Goal: Task Accomplishment & Management: Complete application form

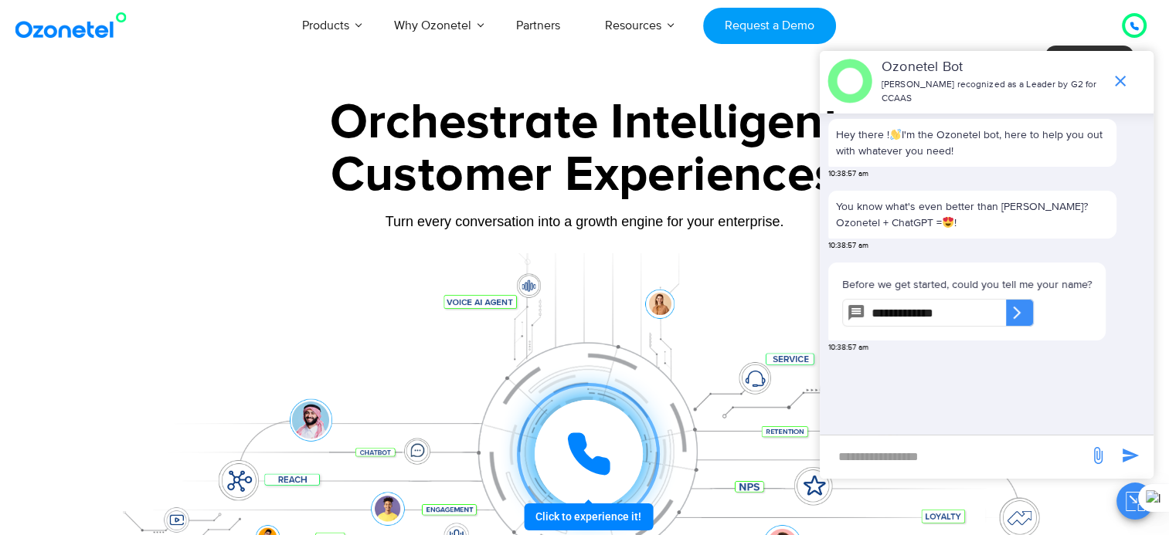
type input "**********"
click at [1034, 309] on div "​" at bounding box center [1020, 313] width 28 height 28
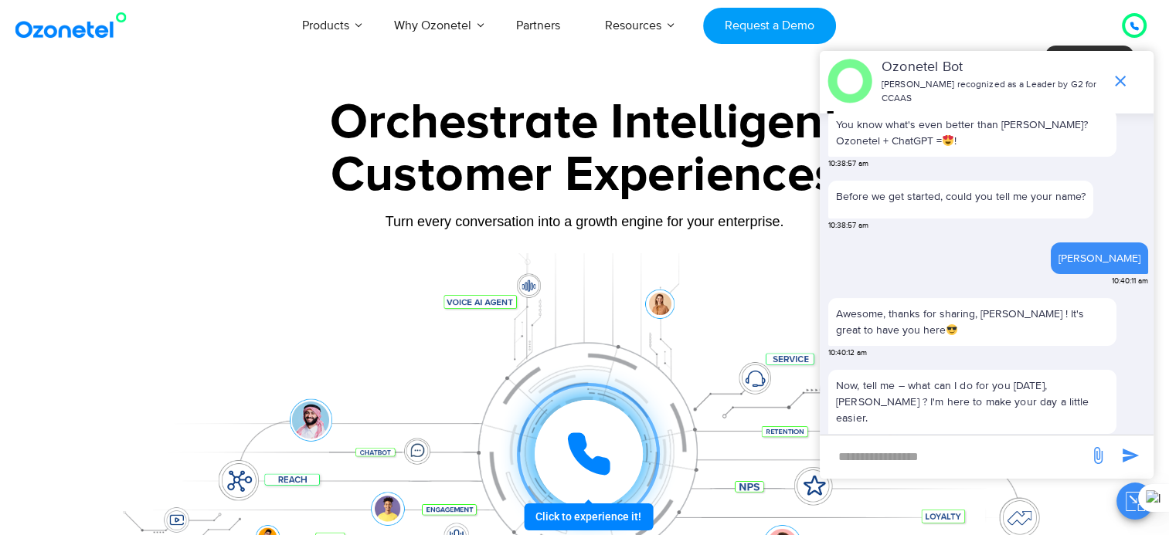
scroll to position [128, 0]
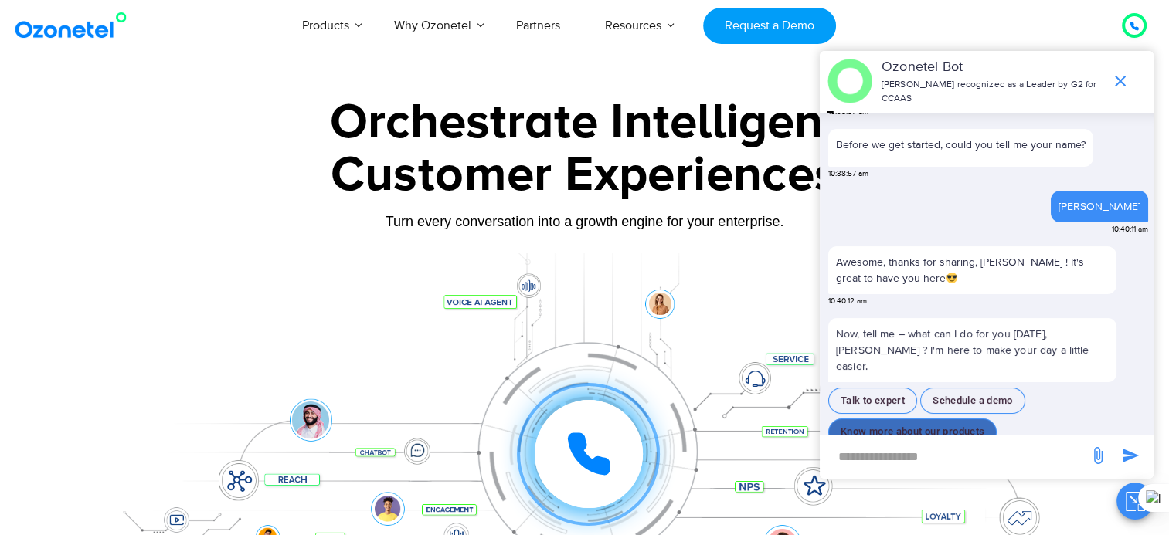
click at [930, 419] on button "Know more about our products" at bounding box center [912, 432] width 168 height 27
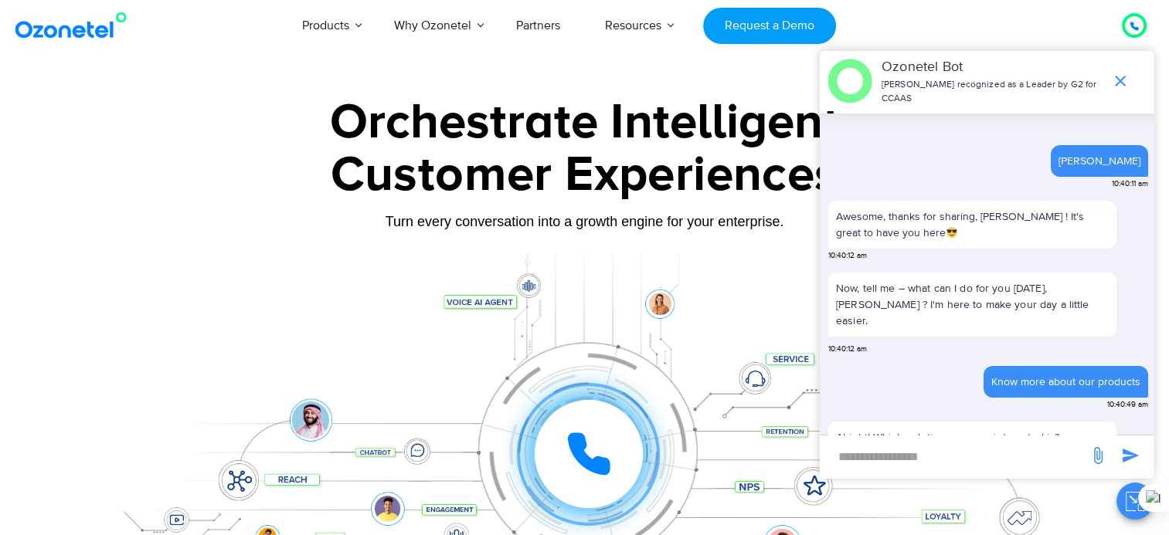
scroll to position [239, 0]
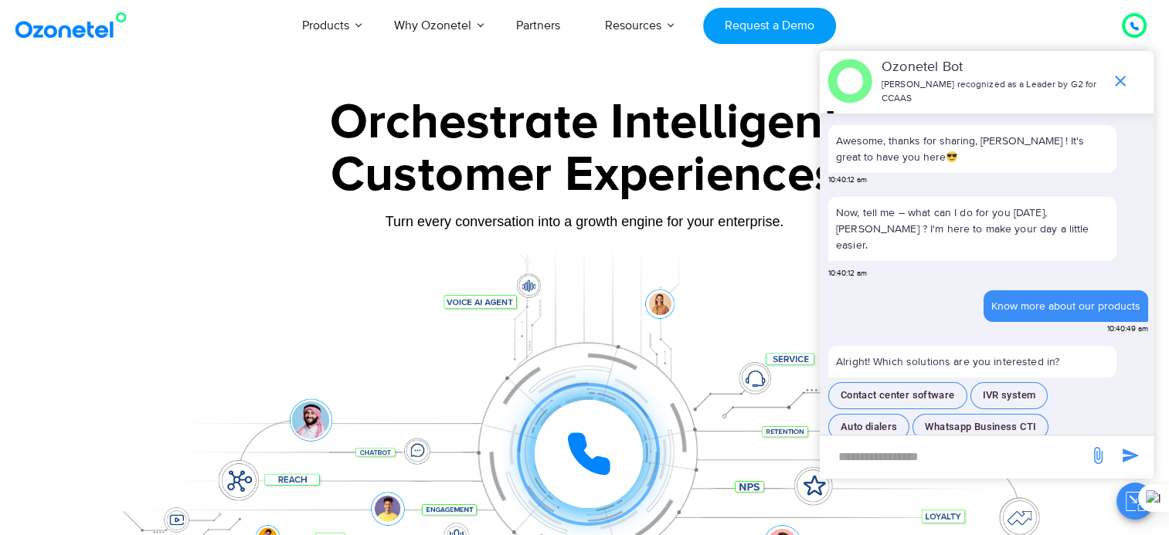
click at [217, 273] on div at bounding box center [585, 430] width 966 height 355
click at [1114, 87] on span "end chat or minimize" at bounding box center [1120, 81] width 31 height 31
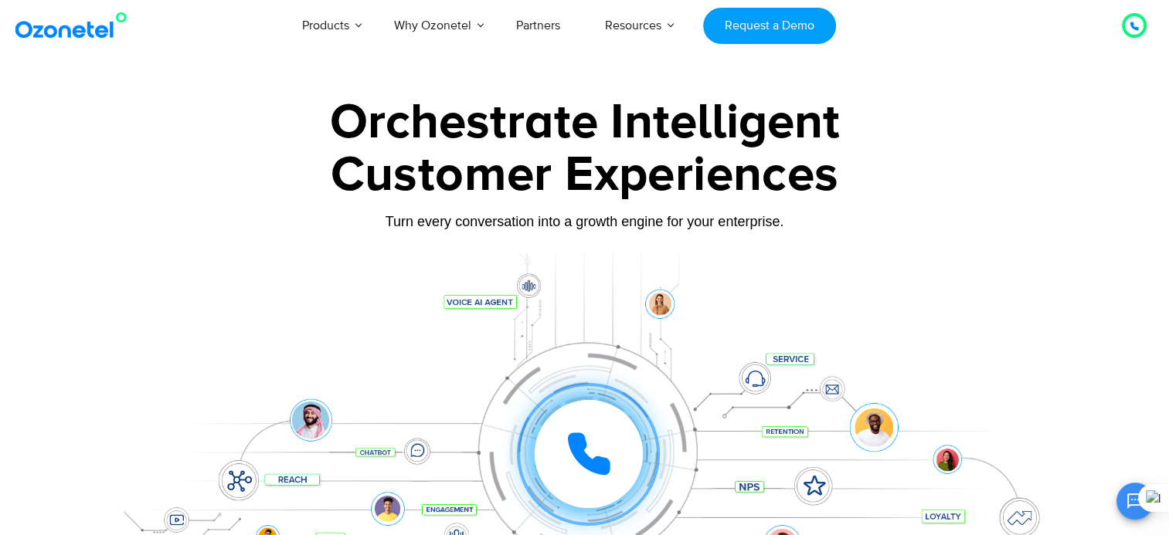
scroll to position [263, 0]
click at [130, 278] on div at bounding box center [585, 430] width 966 height 355
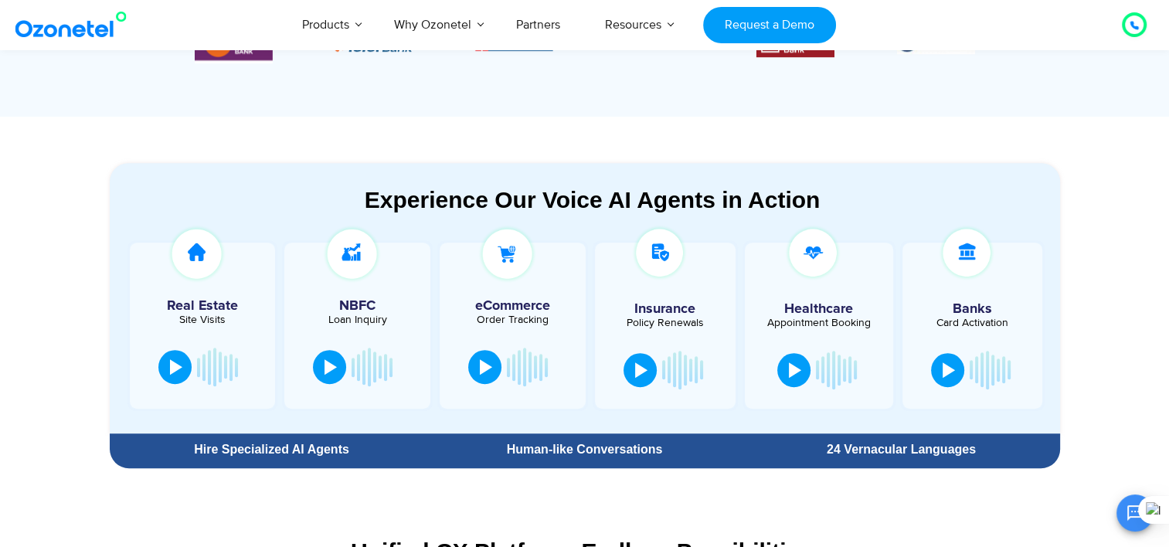
scroll to position [773, 0]
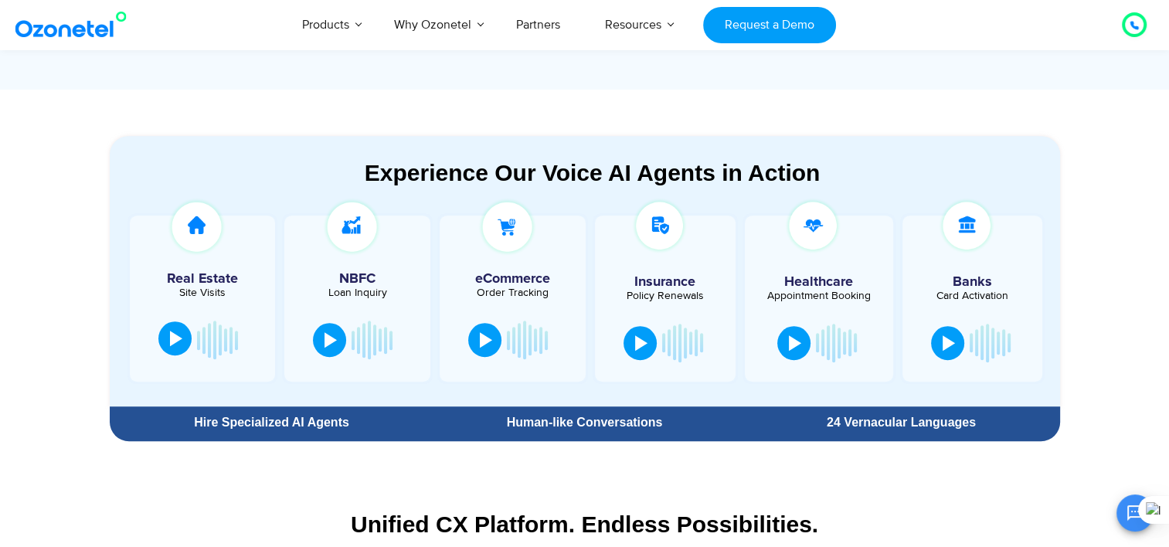
click at [172, 345] on div at bounding box center [176, 338] width 12 height 15
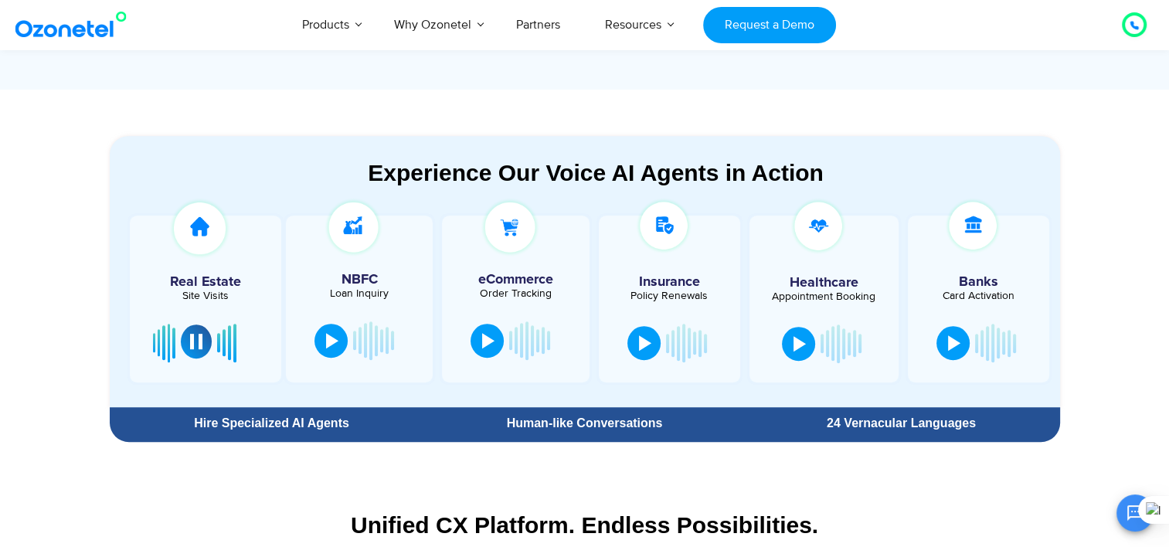
click at [199, 347] on div at bounding box center [196, 341] width 12 height 15
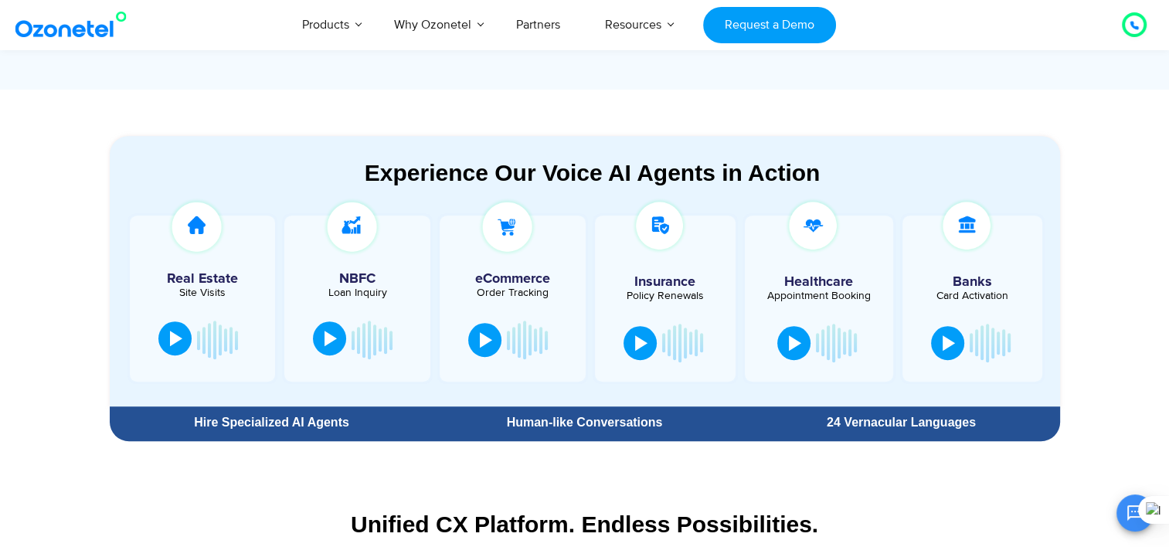
click at [334, 345] on div at bounding box center [331, 338] width 12 height 15
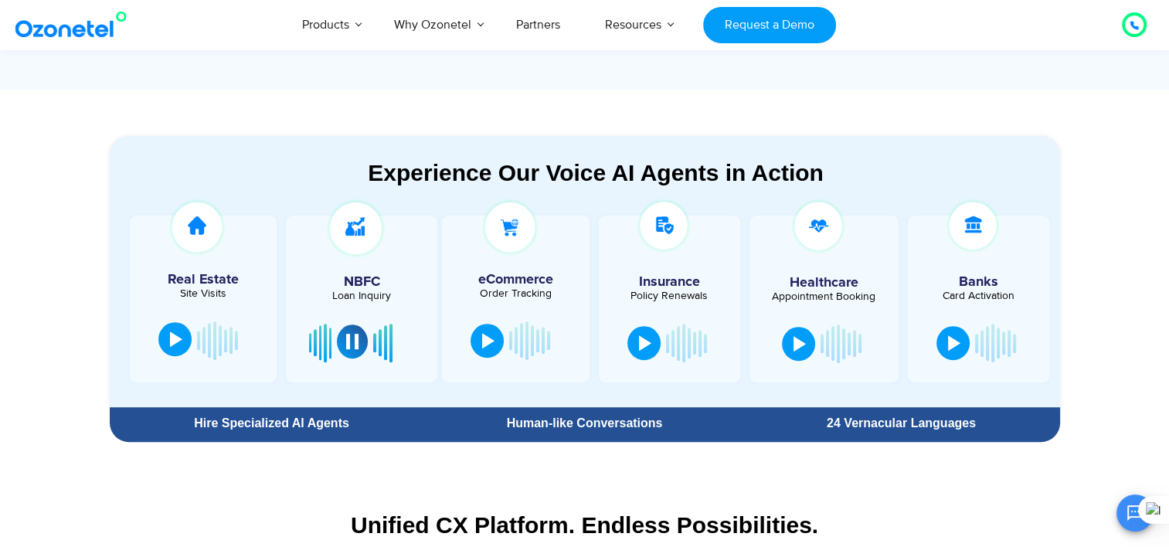
click at [951, 347] on div at bounding box center [954, 341] width 12 height 15
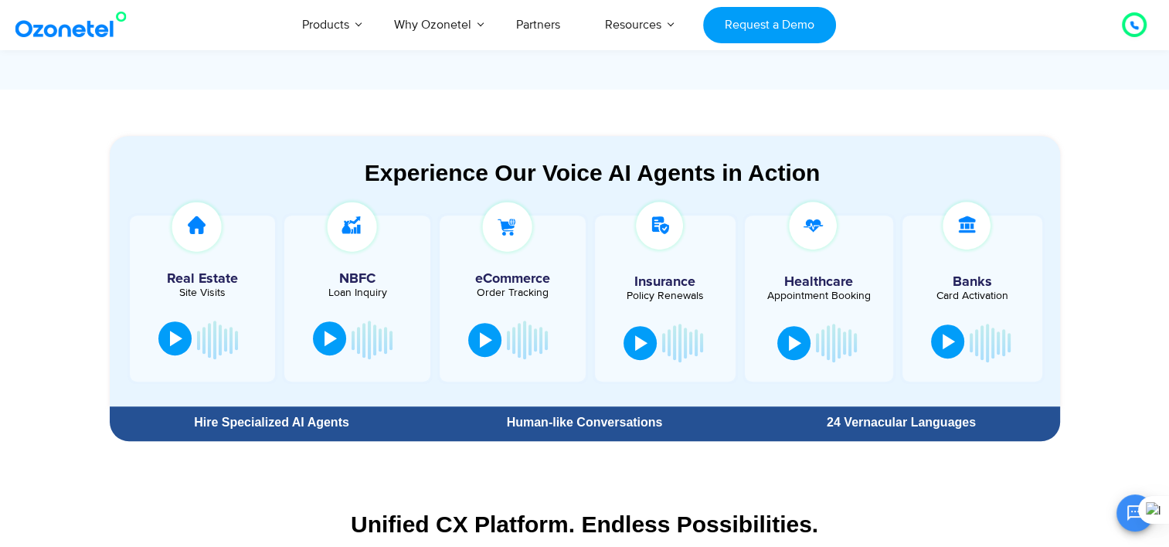
click at [943, 343] on div at bounding box center [949, 341] width 12 height 15
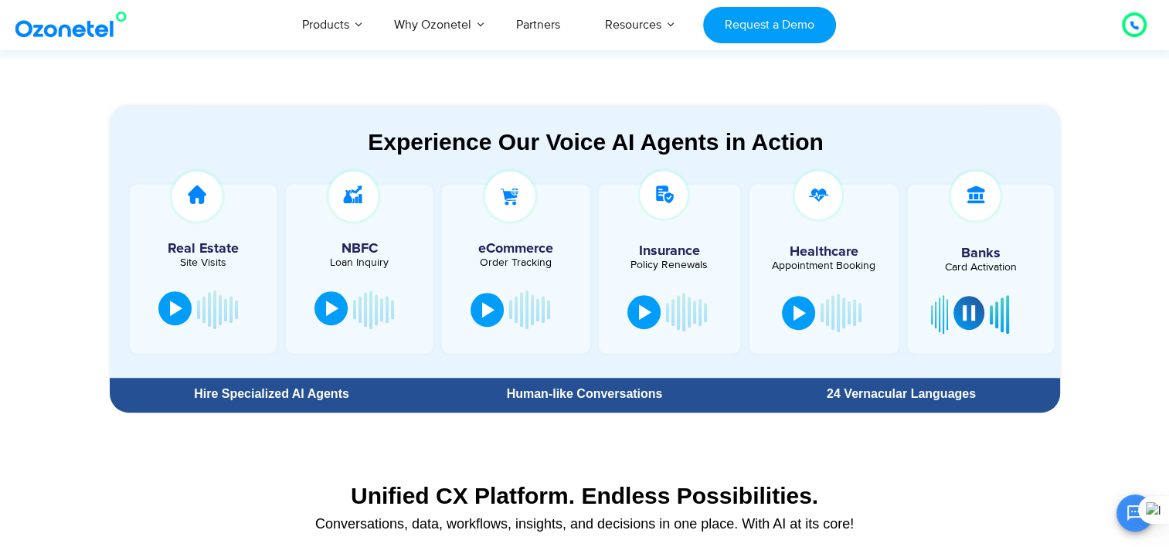
scroll to position [804, 0]
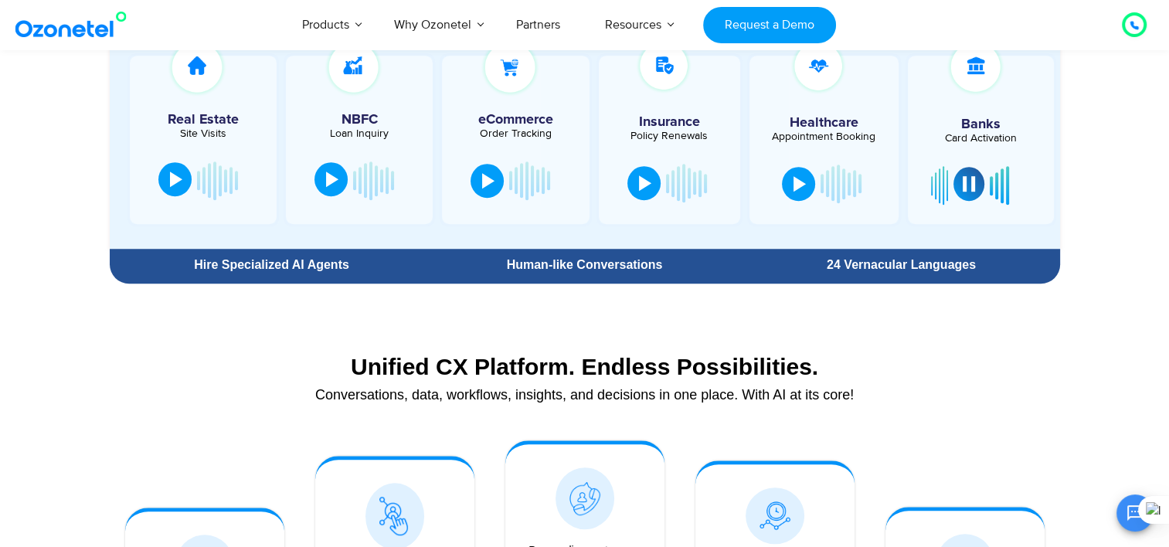
scroll to position [927, 0]
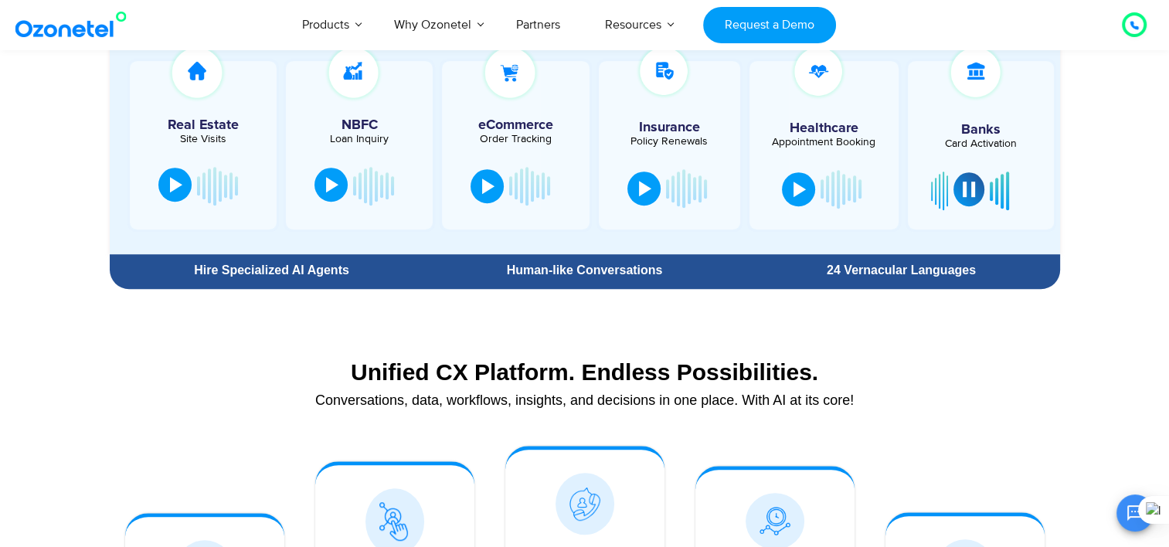
click at [958, 181] on button at bounding box center [969, 189] width 31 height 34
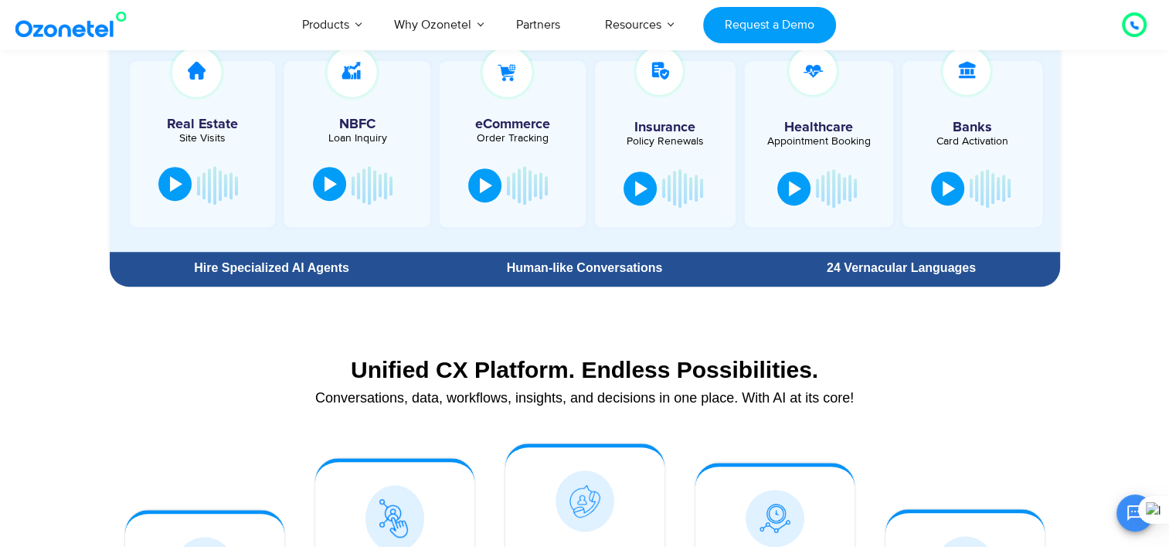
click at [940, 376] on div "Unified CX Platform. Endless Possibilities." at bounding box center [584, 369] width 935 height 27
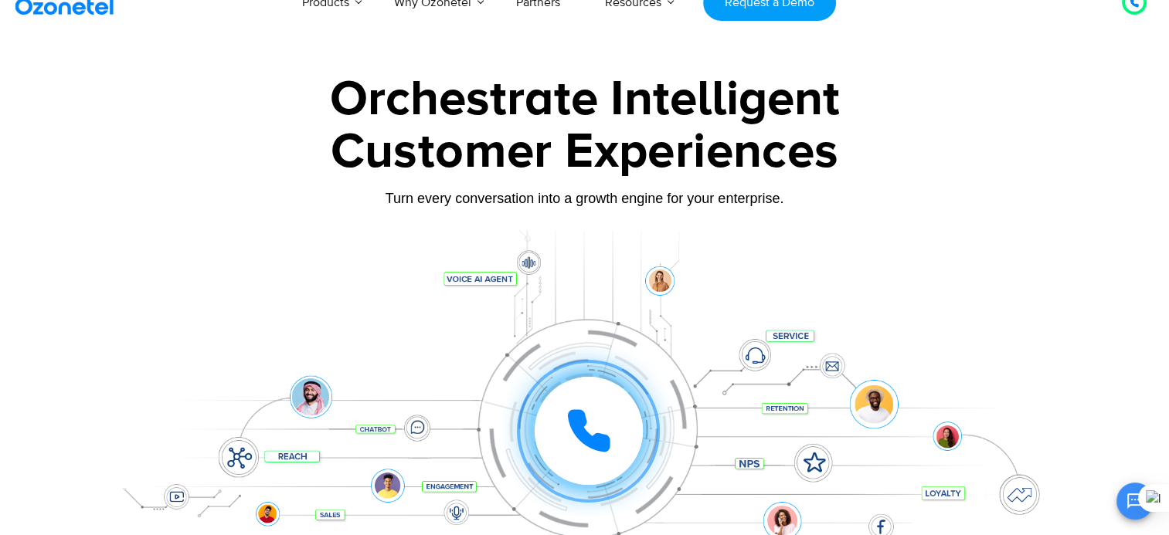
scroll to position [0, 0]
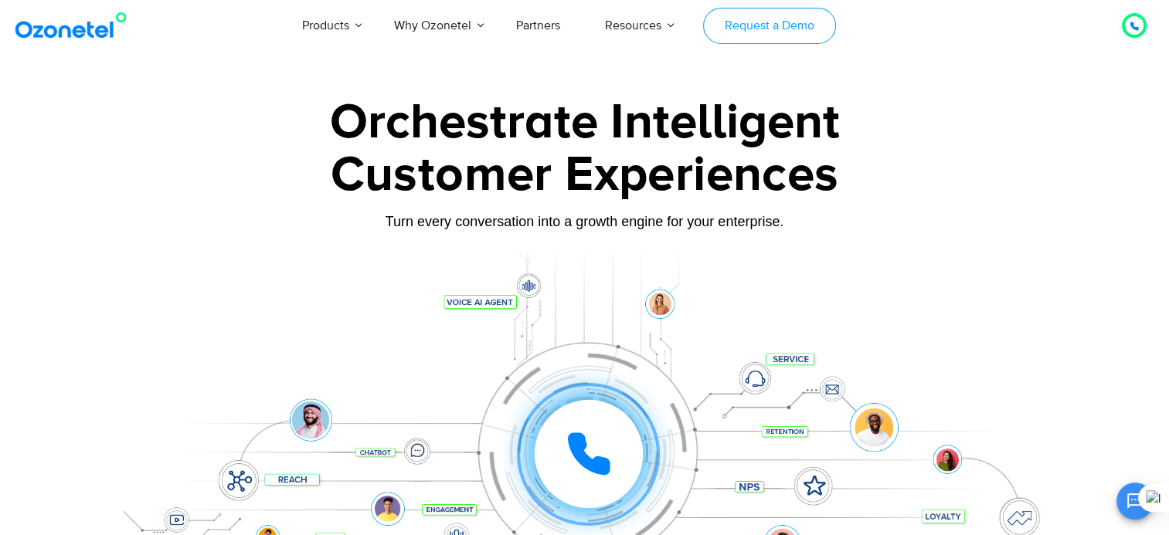
click at [803, 32] on link "Request a Demo" at bounding box center [769, 26] width 132 height 36
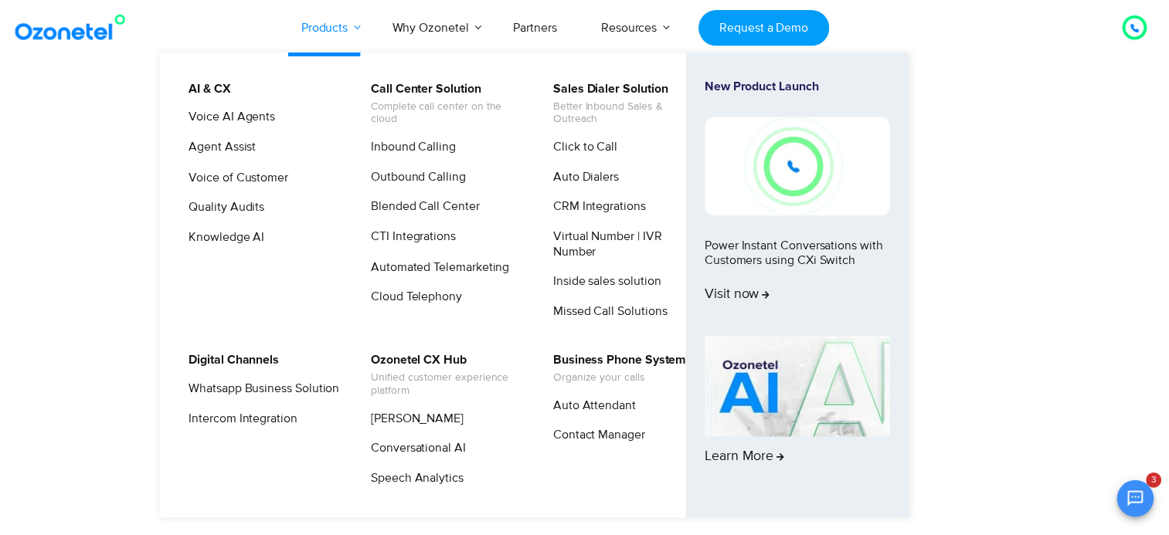
scroll to position [508, 0]
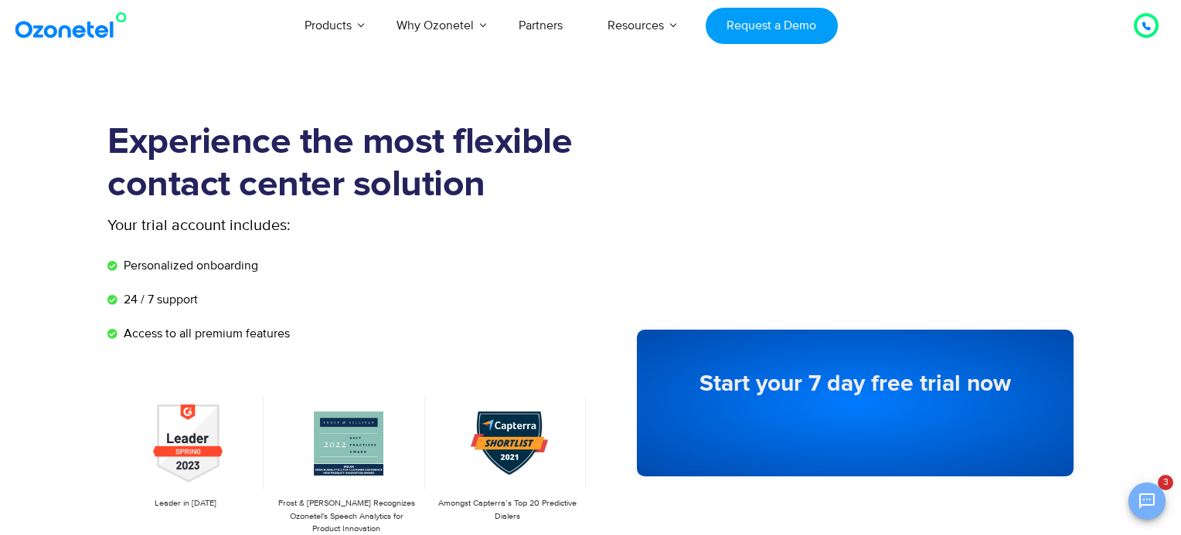
click at [1140, 501] on icon "Open chat" at bounding box center [1146, 501] width 19 height 19
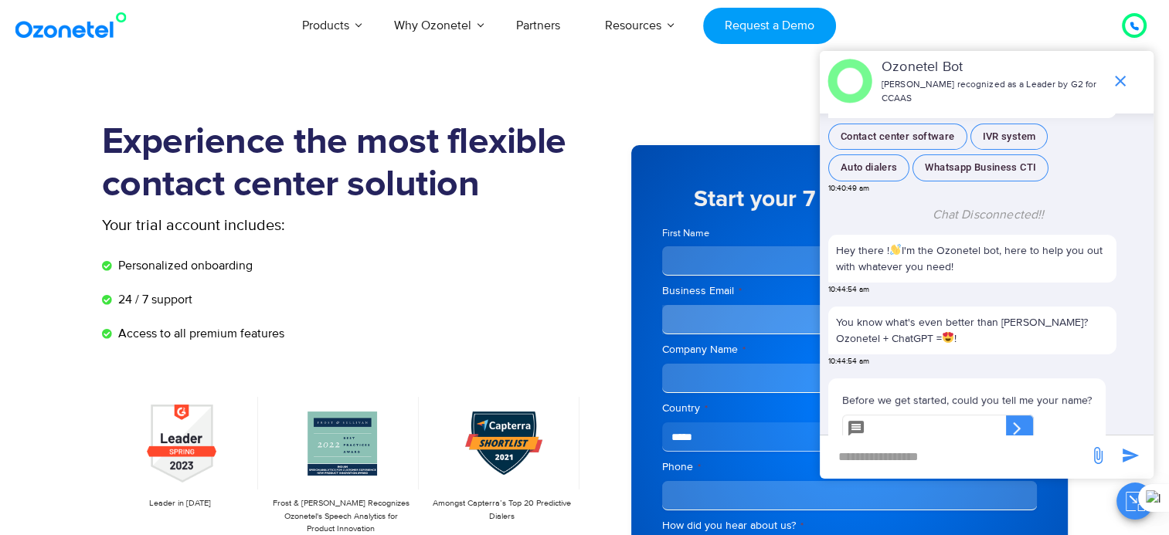
scroll to position [491, 0]
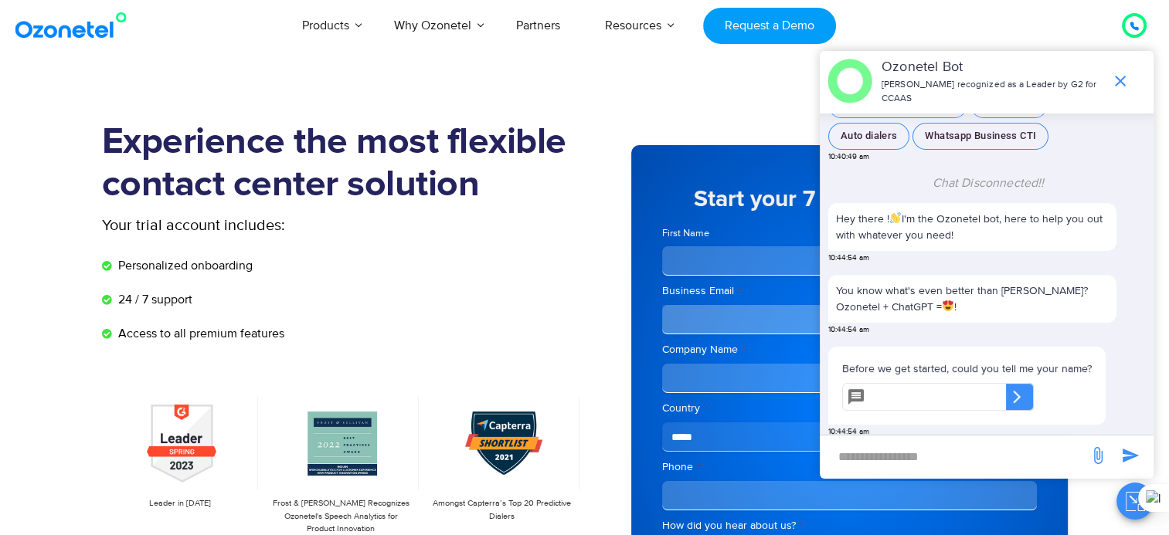
click at [598, 86] on section "Experience the most flexible contact center solution Your trial account include…" at bounding box center [584, 426] width 1169 height 687
click at [1131, 73] on span "end chat or minimize" at bounding box center [1120, 81] width 31 height 31
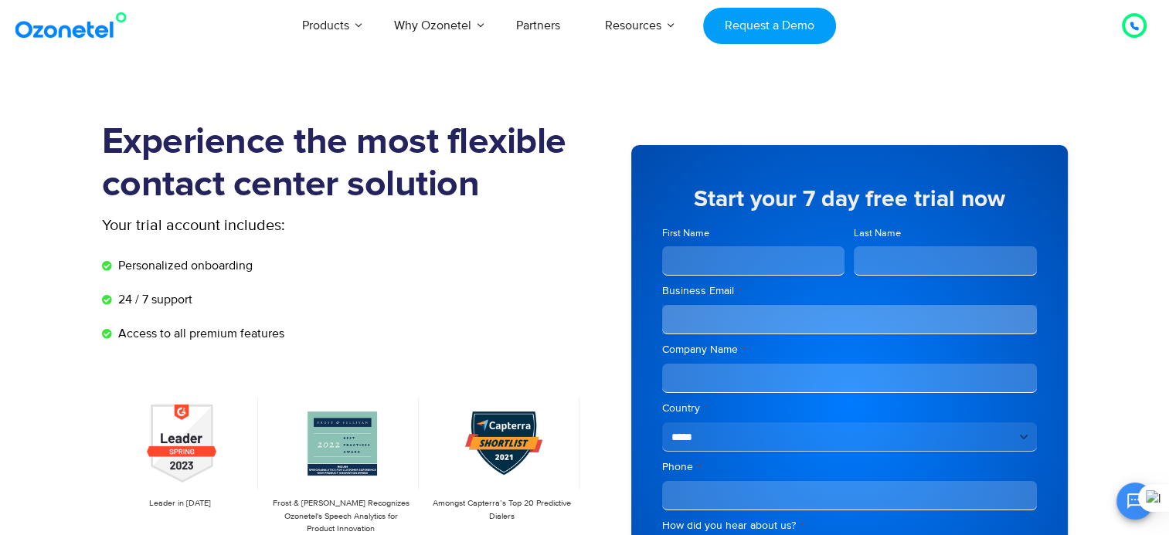
scroll to position [522, 0]
click at [777, 254] on input "First Name" at bounding box center [753, 260] width 183 height 29
click at [731, 256] on input "**********" at bounding box center [753, 260] width 183 height 29
type input "**"
drag, startPoint x: 878, startPoint y: 245, endPoint x: 881, endPoint y: 257, distance: 12.7
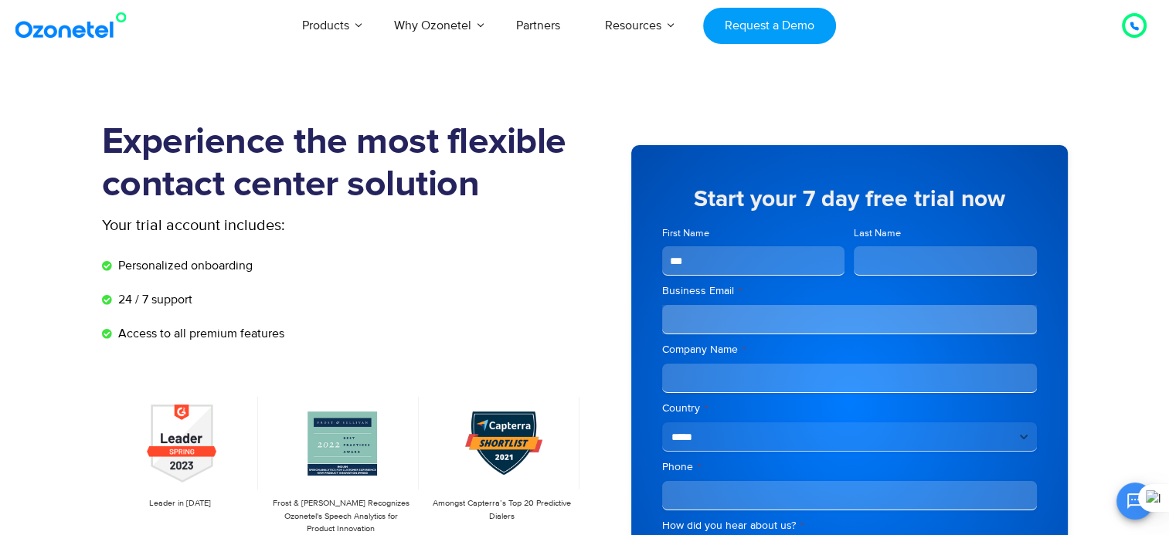
click at [881, 257] on span "Last Name" at bounding box center [945, 251] width 192 height 50
click at [881, 257] on input "Last Name" at bounding box center [945, 260] width 183 height 29
paste input "**********"
type input "**********"
click at [740, 324] on input "Business Email *" at bounding box center [849, 319] width 375 height 29
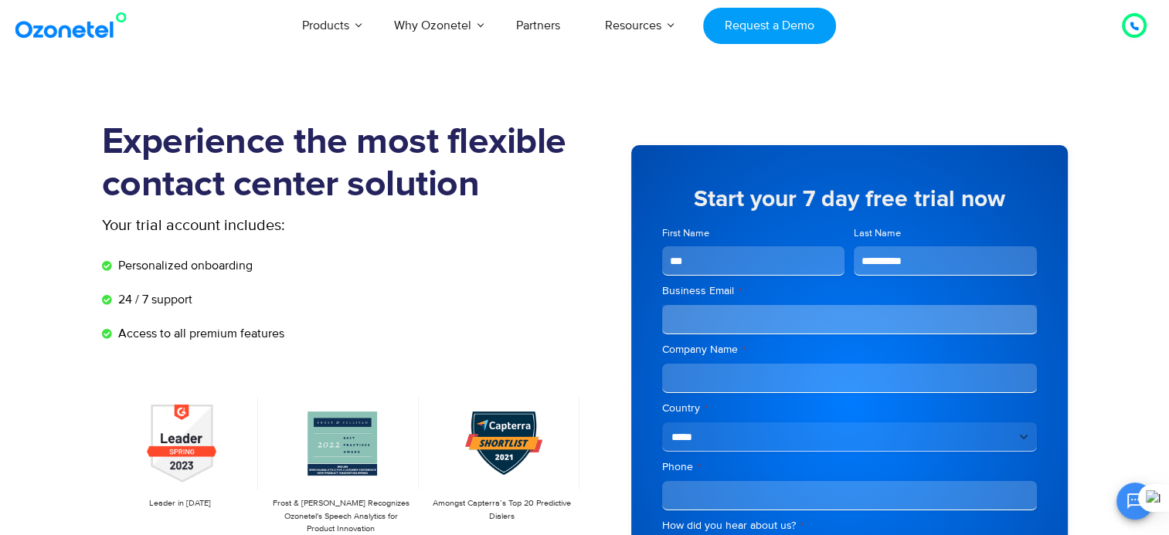
click at [838, 314] on input "Business Email *" at bounding box center [849, 319] width 375 height 29
click at [992, 340] on div "**********" at bounding box center [849, 410] width 375 height 321
click at [883, 329] on input "Business Email *" at bounding box center [849, 319] width 375 height 29
type input "**********"
click at [804, 374] on input "Company Name *" at bounding box center [849, 378] width 375 height 29
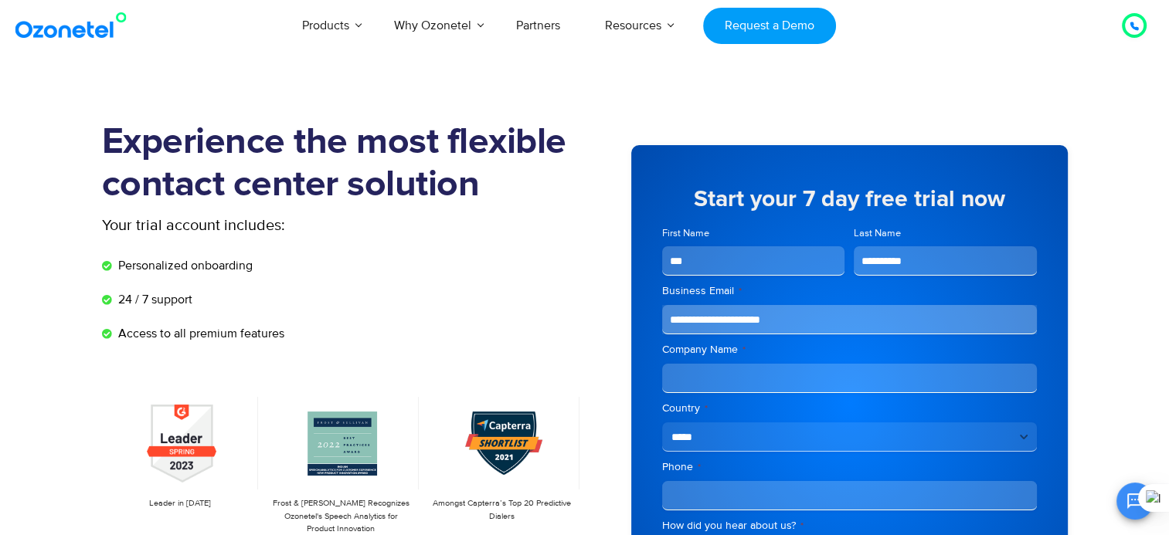
type input "**********"
click at [1108, 352] on section "Experience the most flexible contact center solution Your trial account include…" at bounding box center [584, 426] width 1169 height 687
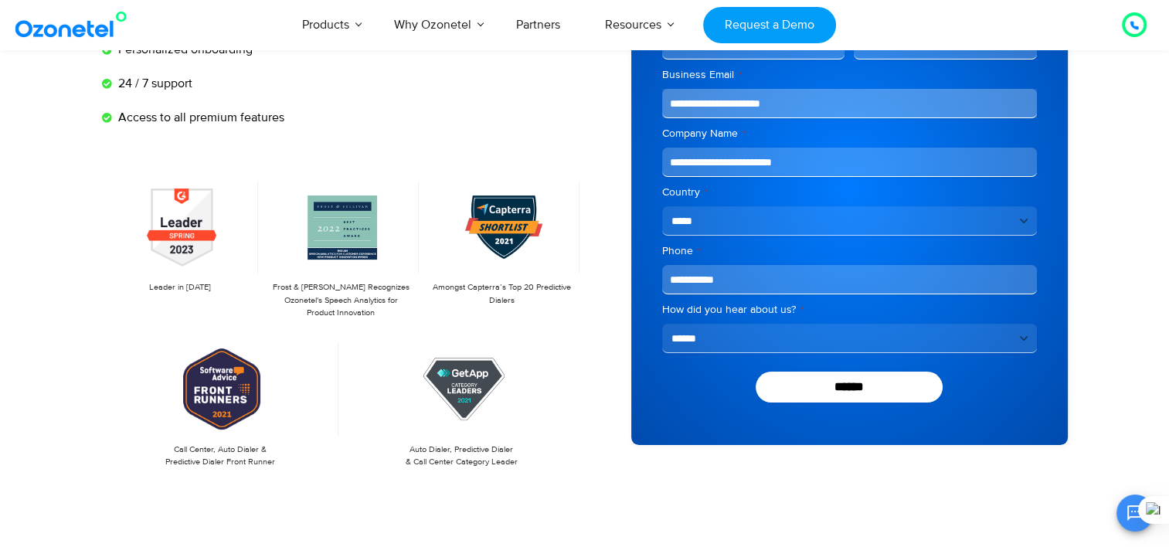
scroll to position [236, 0]
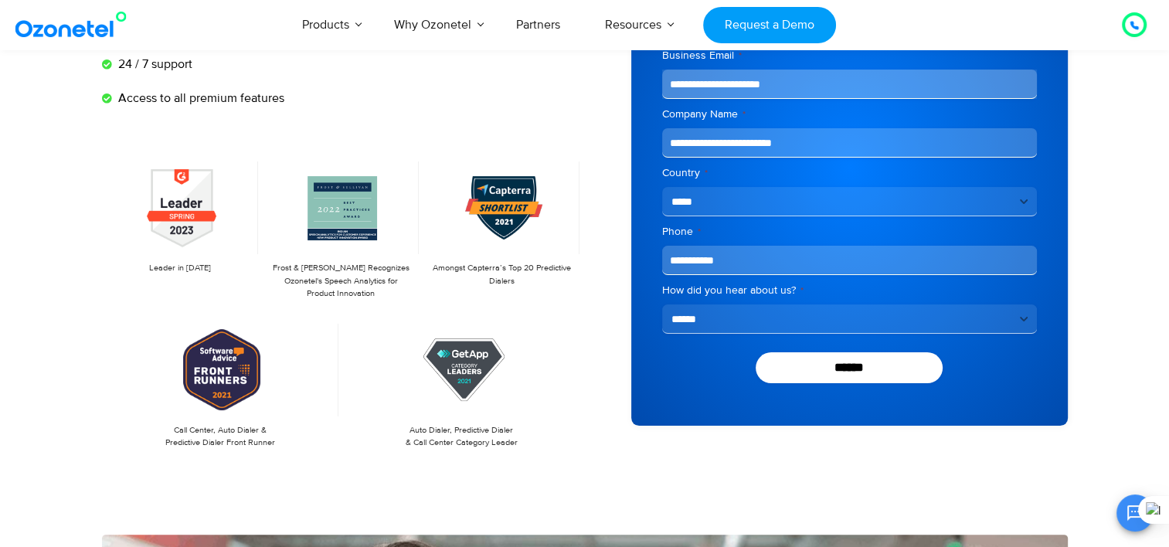
click at [884, 320] on select "**********" at bounding box center [849, 318] width 375 height 29
click at [871, 369] on input "******" at bounding box center [850, 367] width 188 height 31
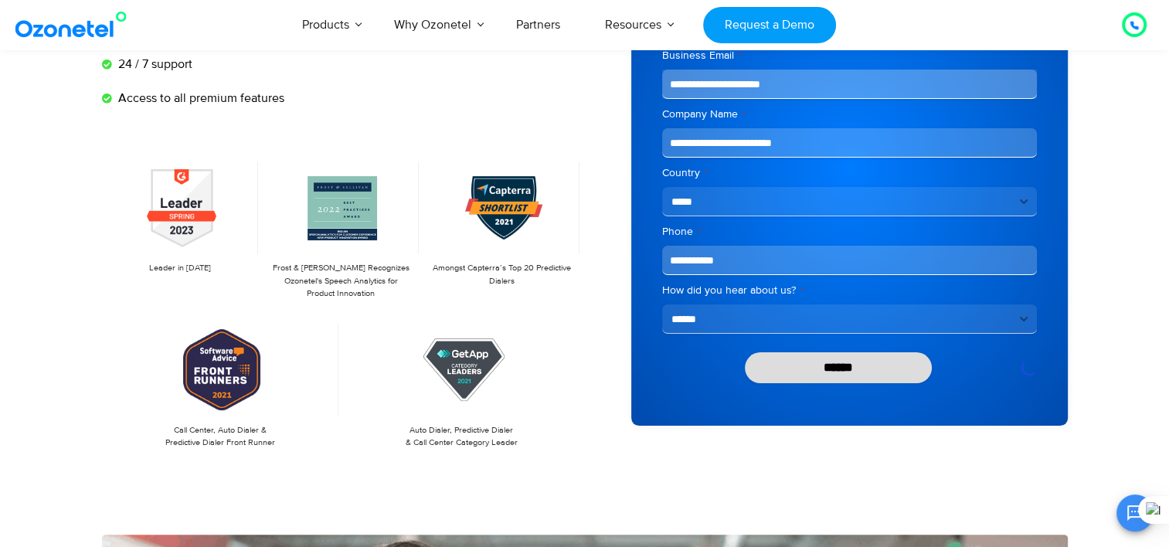
click at [859, 369] on input "******" at bounding box center [839, 367] width 188 height 31
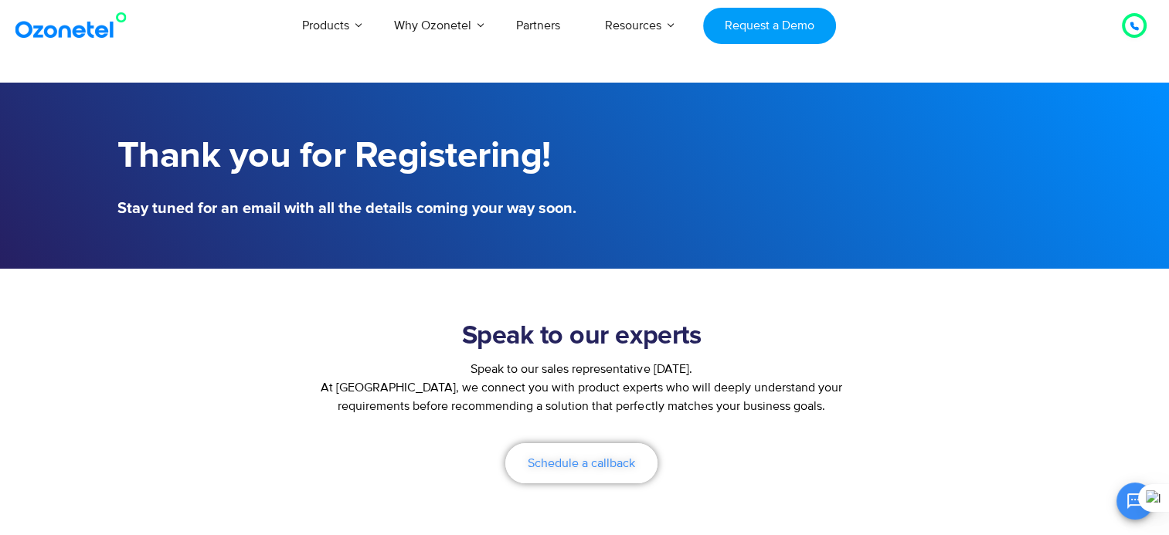
click at [606, 461] on span "Schedule a callback" at bounding box center [581, 463] width 107 height 12
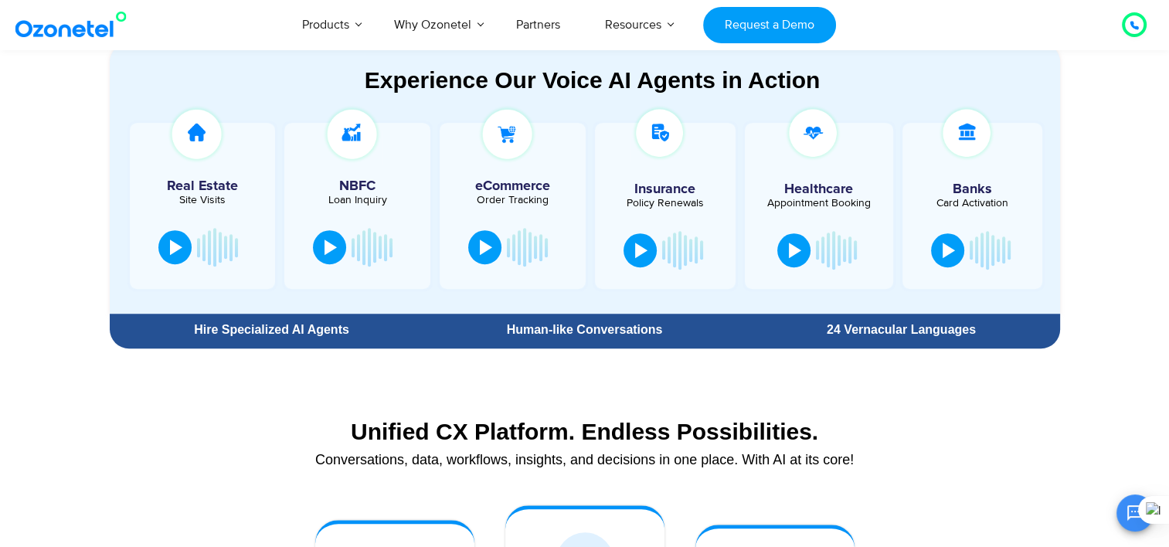
scroll to position [835, 0]
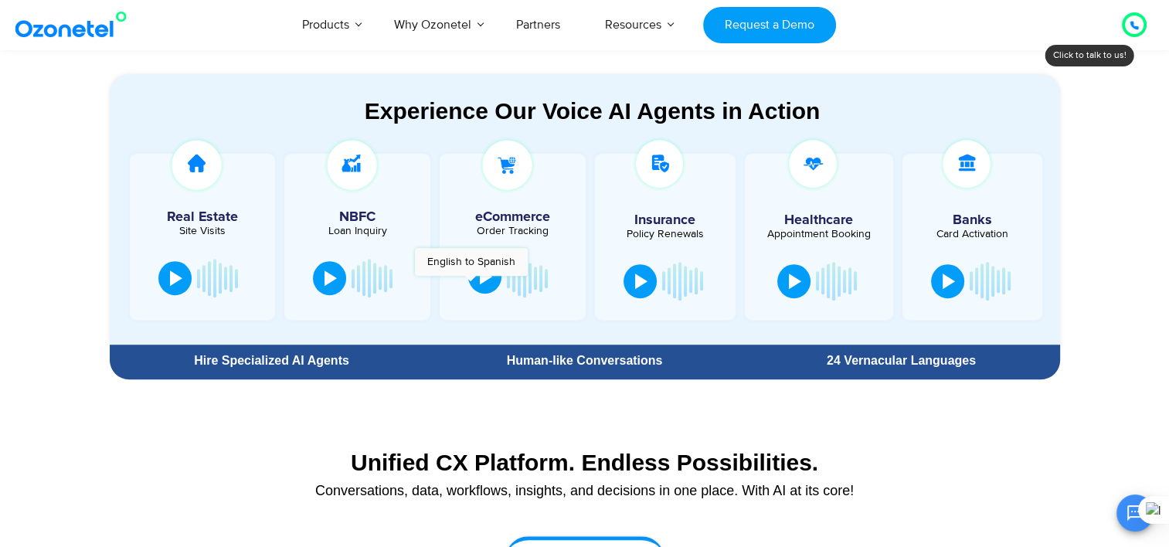
click at [471, 284] on button at bounding box center [484, 277] width 33 height 34
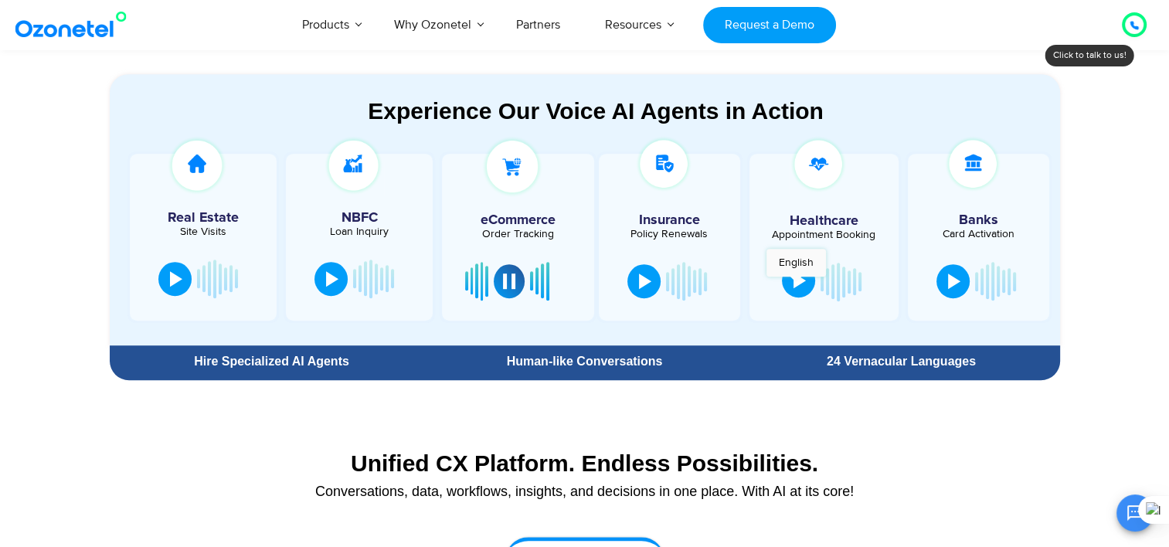
click at [796, 284] on div at bounding box center [800, 280] width 12 height 15
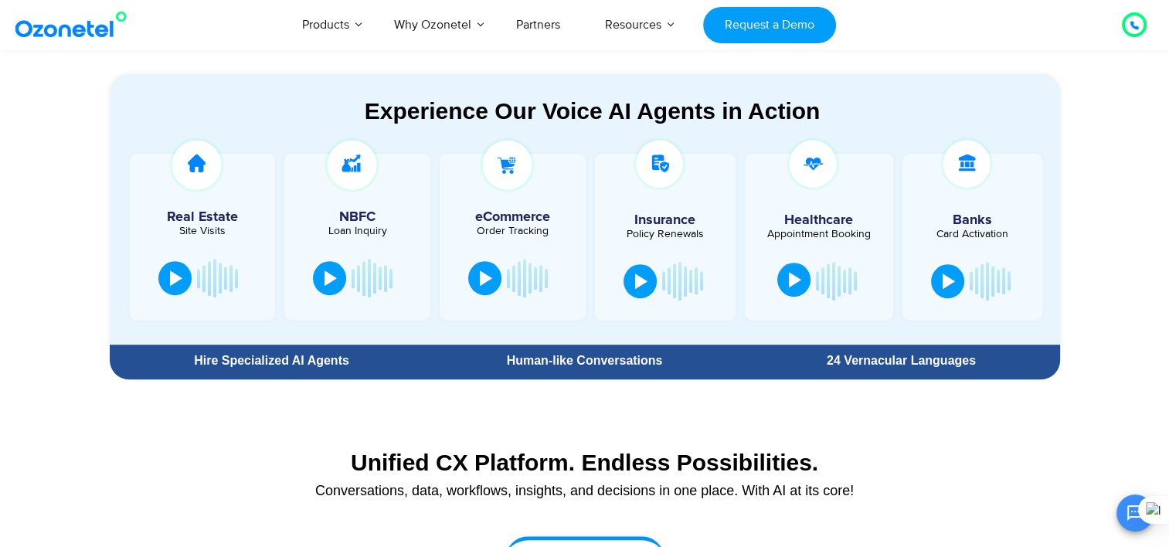
click at [782, 284] on button at bounding box center [793, 280] width 33 height 34
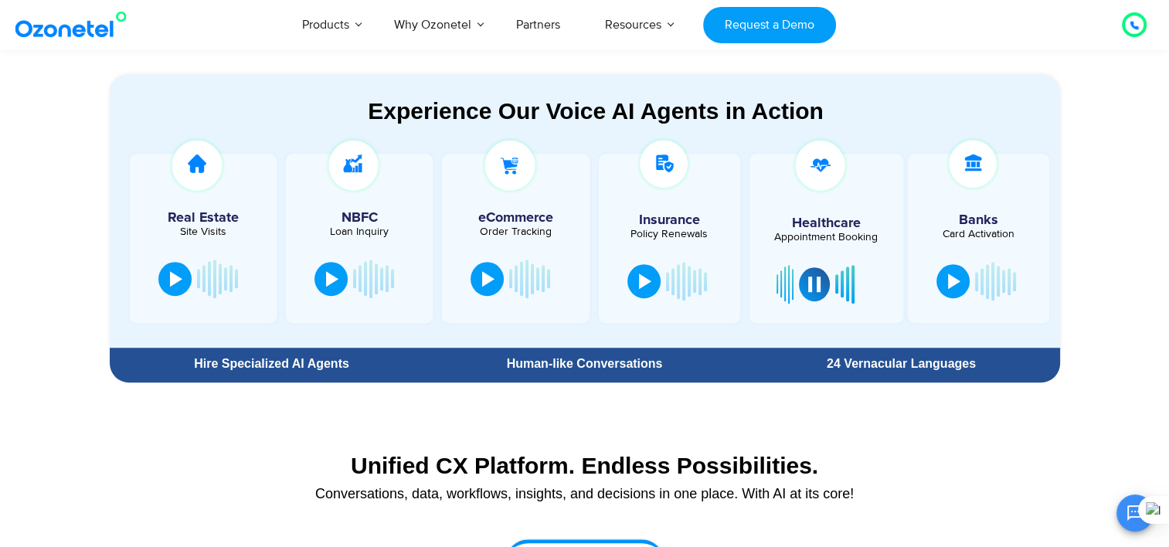
click at [1042, 467] on div "Unified CX Platform. Endless Possibilities." at bounding box center [584, 465] width 935 height 27
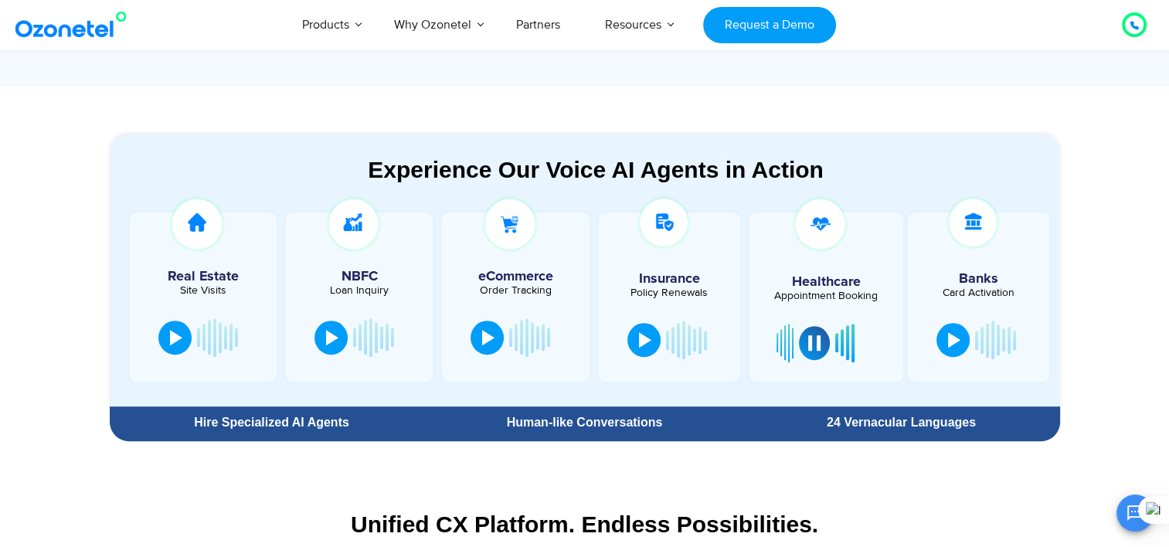
scroll to position [773, 0]
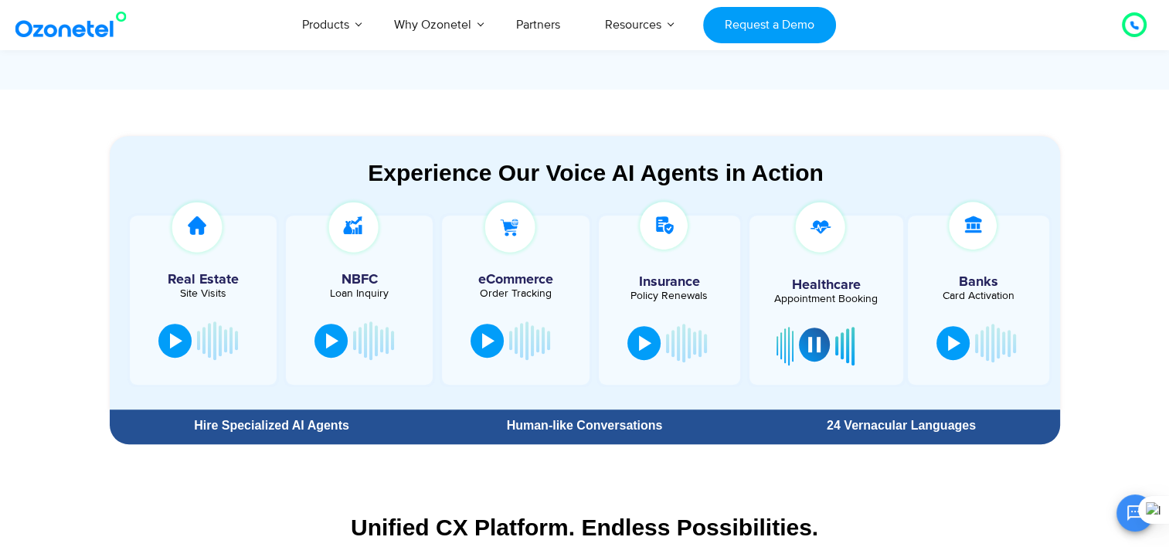
click at [810, 351] on button at bounding box center [814, 345] width 31 height 34
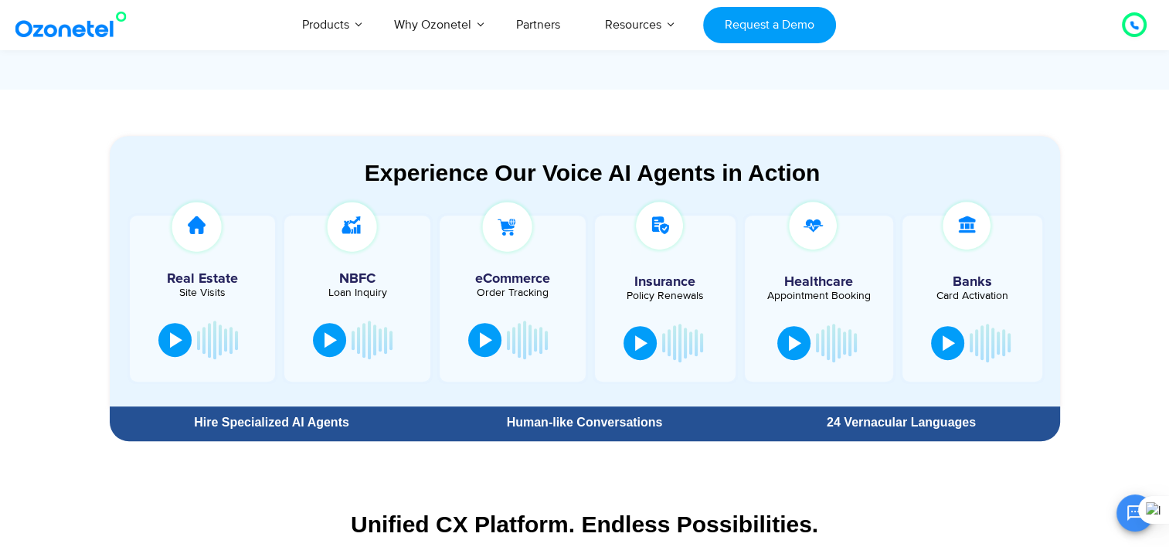
click at [1079, 309] on section "Experience Our Voice AI Agents in Action Real Estate Site Visits NBFC Loan Inqu…" at bounding box center [584, 269] width 1169 height 359
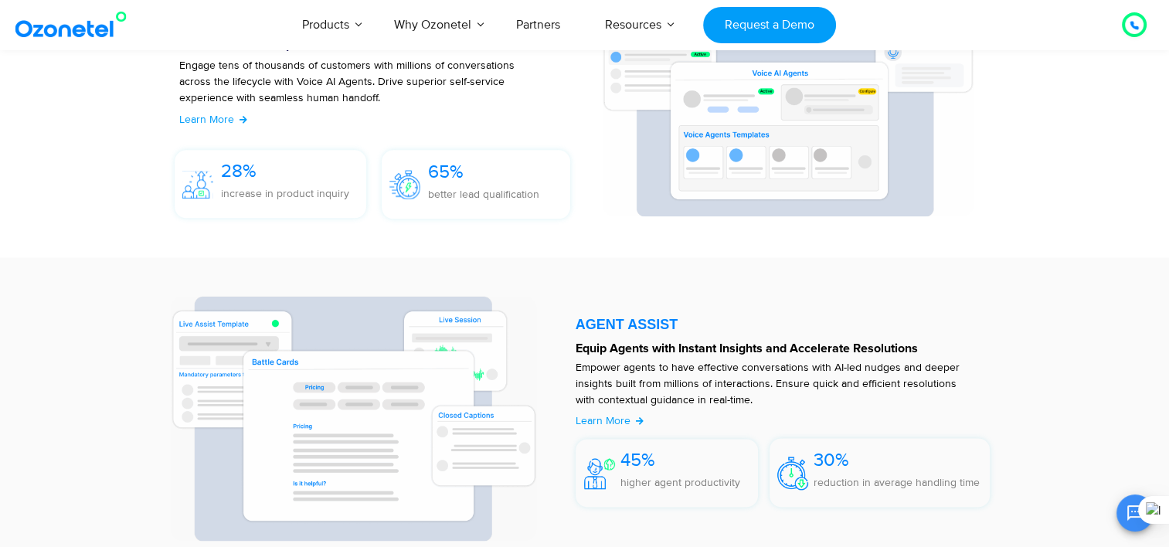
scroll to position [1824, 0]
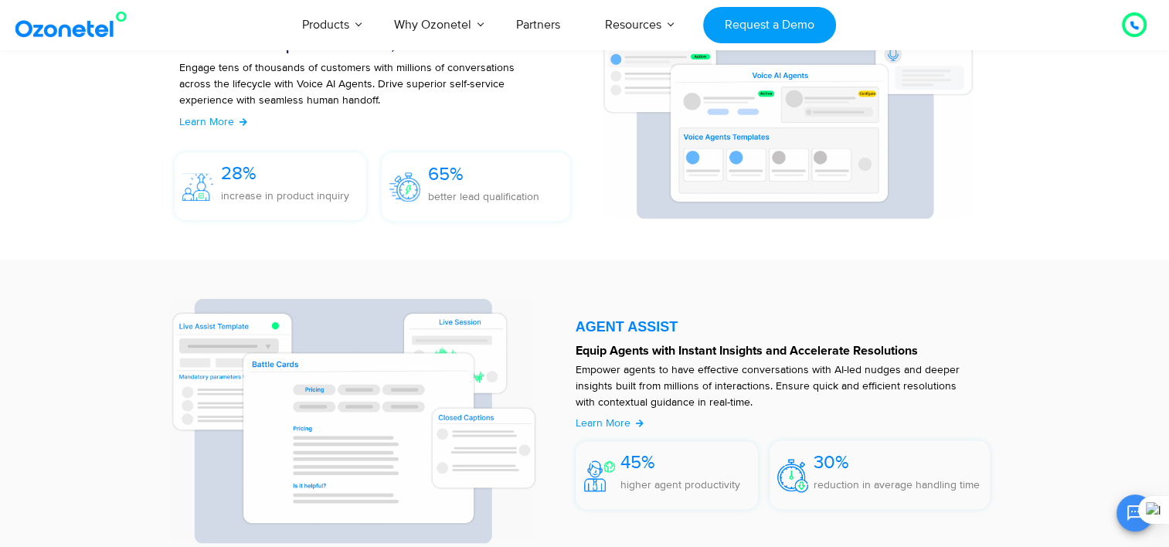
click at [41, 321] on section "AGENT ASSIST Equip Agents with Instant Insights and Accelerate Resolutions Empo…" at bounding box center [584, 417] width 1169 height 314
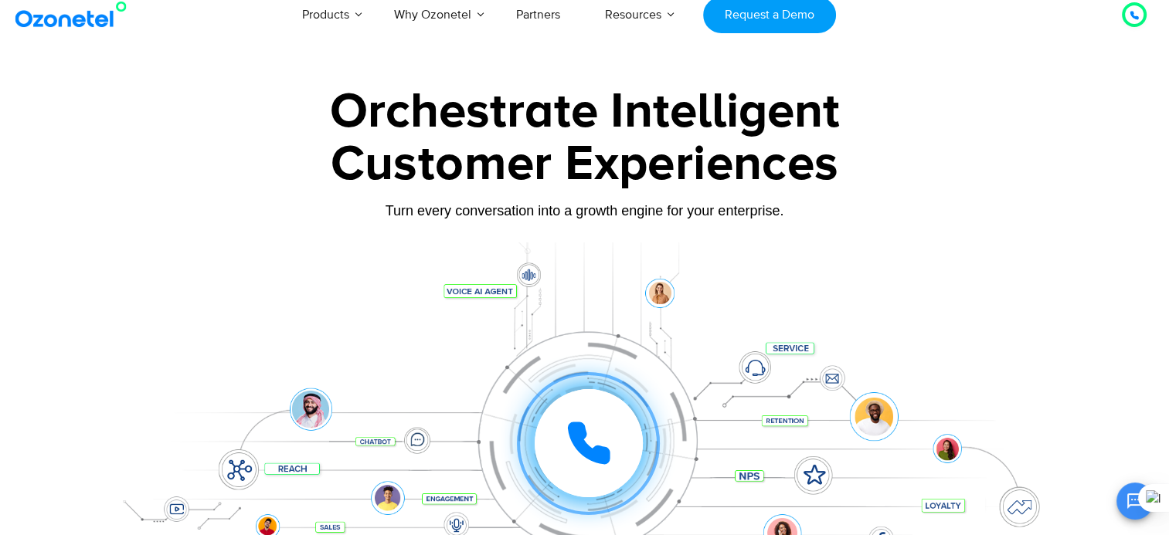
scroll to position [0, 0]
